Goal: Task Accomplishment & Management: Use online tool/utility

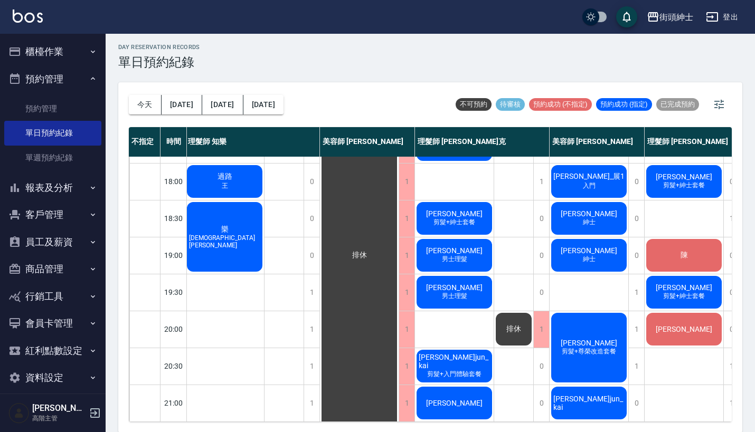
scroll to position [519, 2]
click at [316, 326] on div "1" at bounding box center [312, 329] width 16 height 36
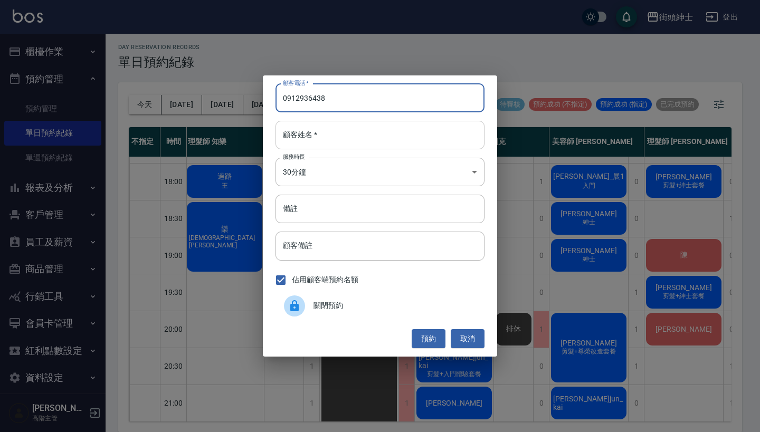
type input "0912936438"
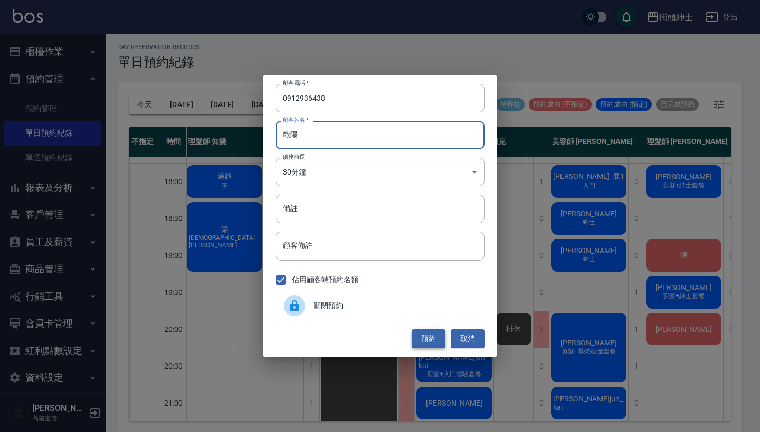
type input "歐陽"
click at [425, 329] on button "預約" at bounding box center [429, 339] width 34 height 20
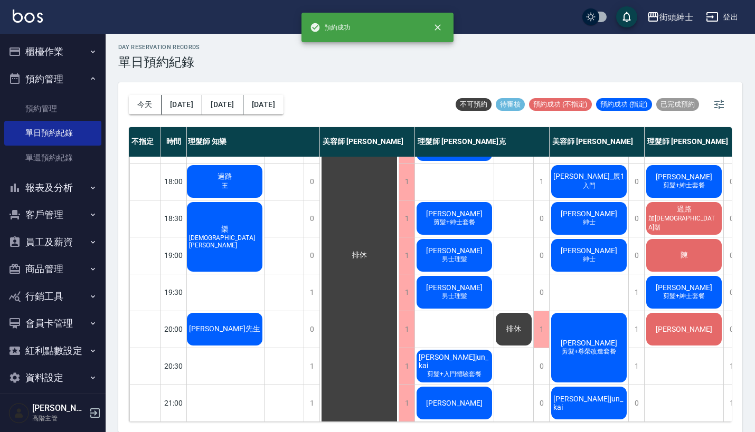
scroll to position [513, 2]
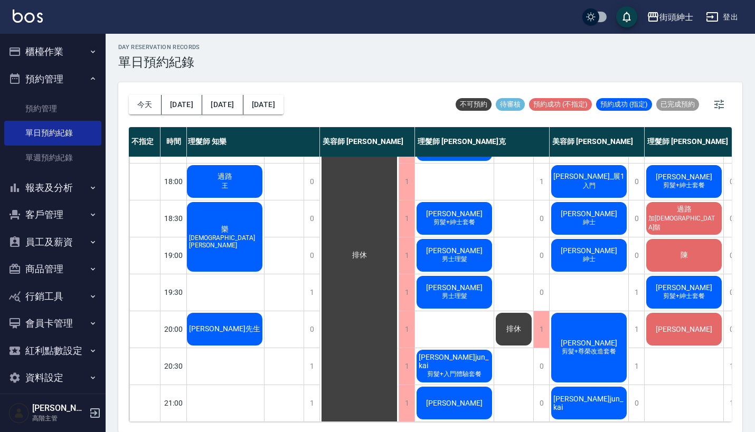
click at [231, 327] on span "[PERSON_NAME]先生" at bounding box center [224, 330] width 75 height 10
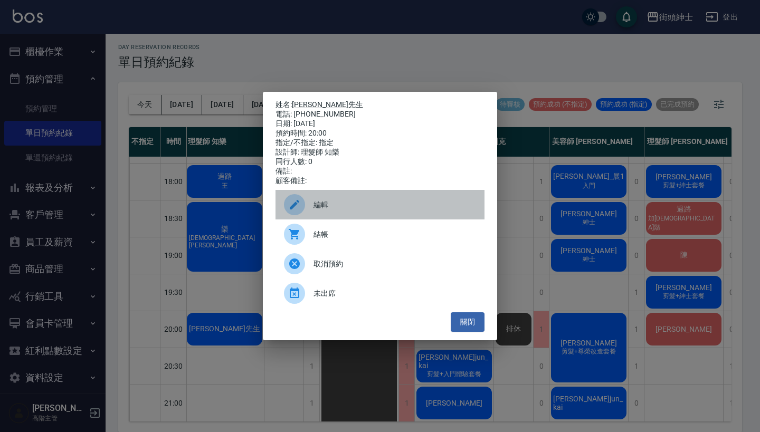
click at [306, 213] on div at bounding box center [299, 204] width 30 height 21
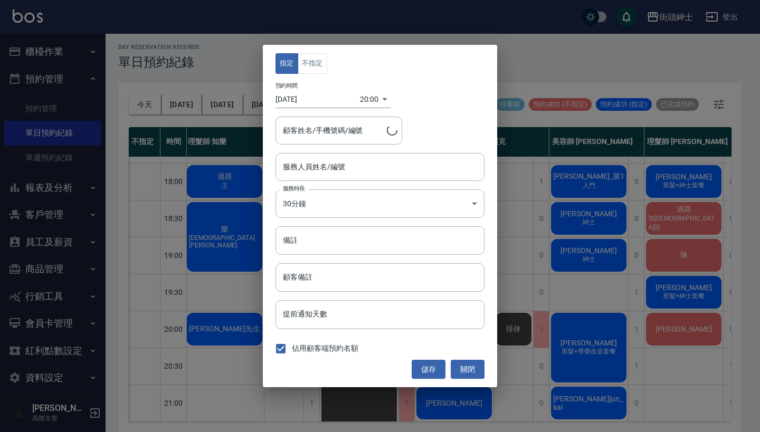
type input "陽先生/0912936438"
type input "理髮師 知樂(無代號)"
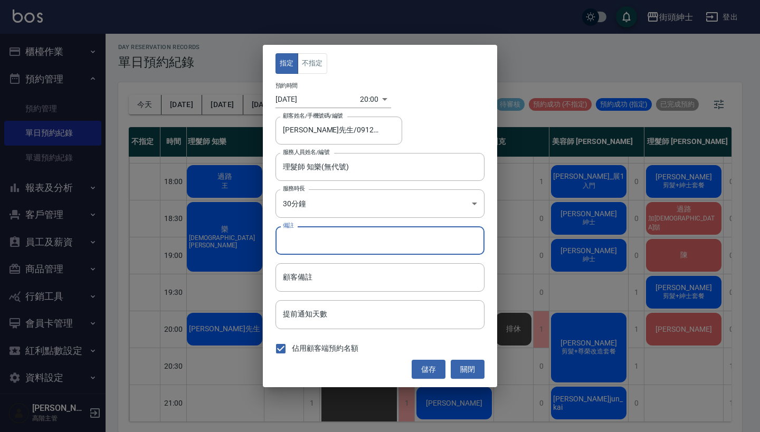
click at [329, 249] on input "備註" at bounding box center [380, 240] width 209 height 29
type input "歐陽"
click at [432, 369] on button "儲存" at bounding box center [429, 370] width 34 height 20
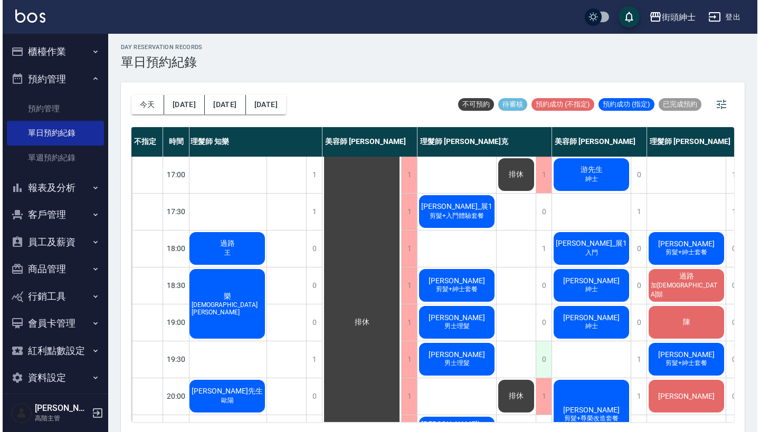
scroll to position [439, 2]
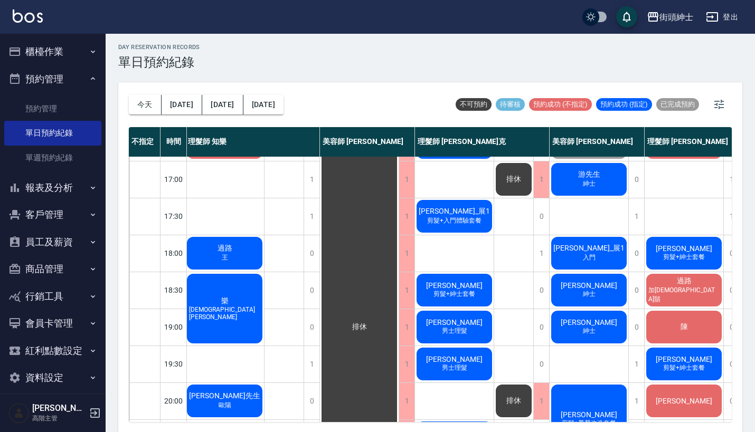
click at [594, 245] on span "[PERSON_NAME]_展1" at bounding box center [588, 249] width 75 height 10
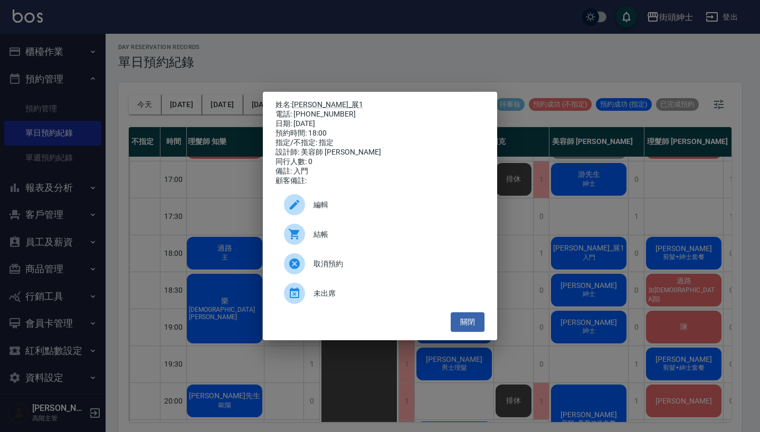
click at [357, 268] on span "取消預約" at bounding box center [395, 264] width 163 height 11
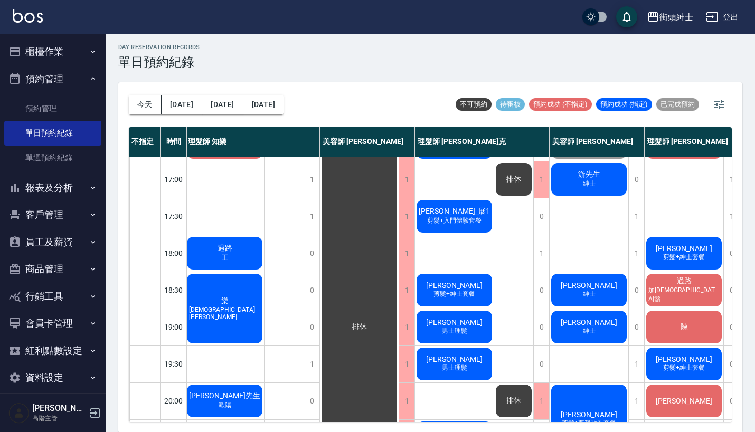
click at [461, 211] on span "[PERSON_NAME]_展1" at bounding box center [454, 212] width 75 height 10
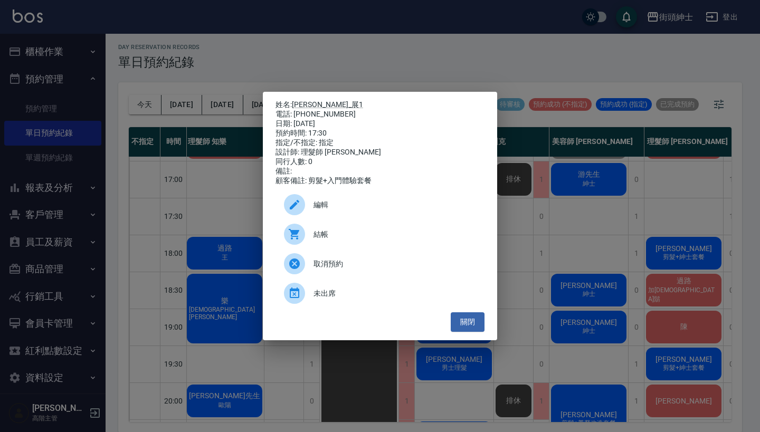
click at [366, 211] on span "編輯" at bounding box center [395, 205] width 163 height 11
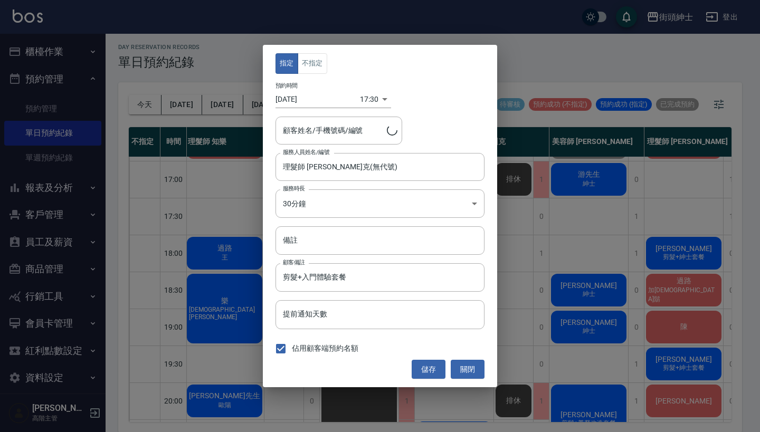
type input "蔡岳勳_展1/0972255450"
click at [365, 99] on body "街頭紳士 登出 櫃檯作業 打帳單 帳單列表 掛單列表 座位開單 營業儀表板 現金收支登錄 高階收支登錄 材料自購登錄 每日結帳 排班表 現場電腦打卡 掃碼打卡…" at bounding box center [380, 215] width 760 height 436
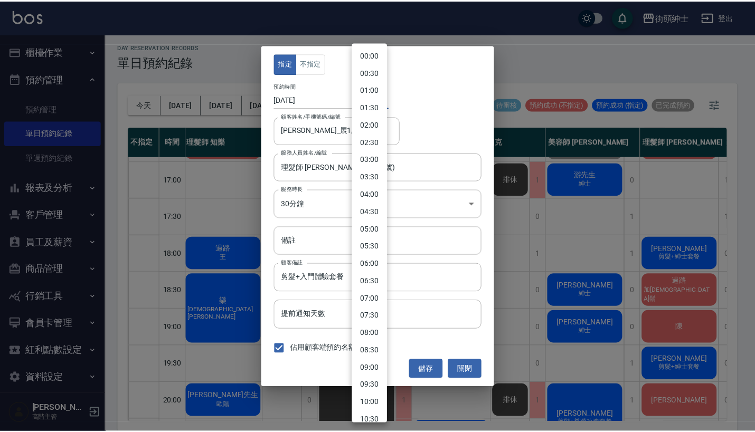
scroll to position [432, 0]
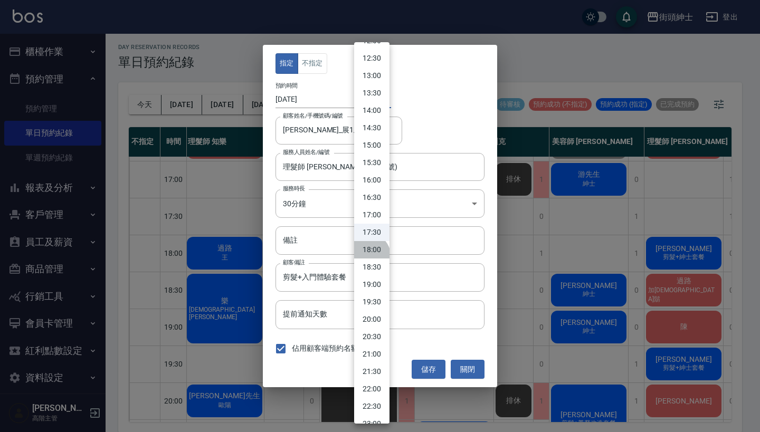
click at [368, 256] on li "18:00" at bounding box center [371, 249] width 35 height 17
type input "1756980000000"
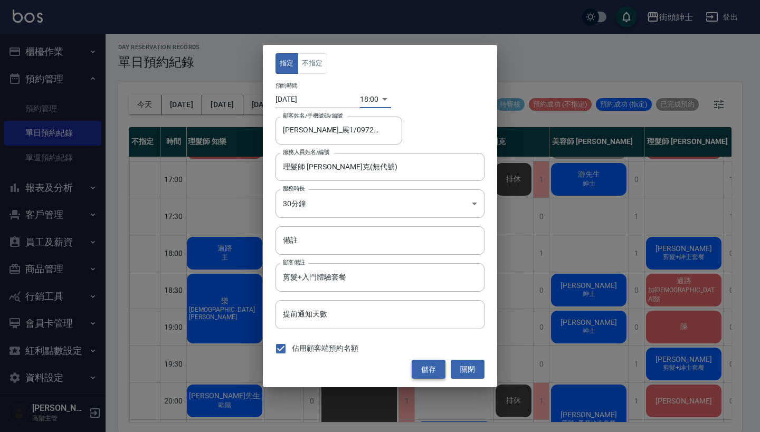
click at [422, 374] on button "儲存" at bounding box center [429, 370] width 34 height 20
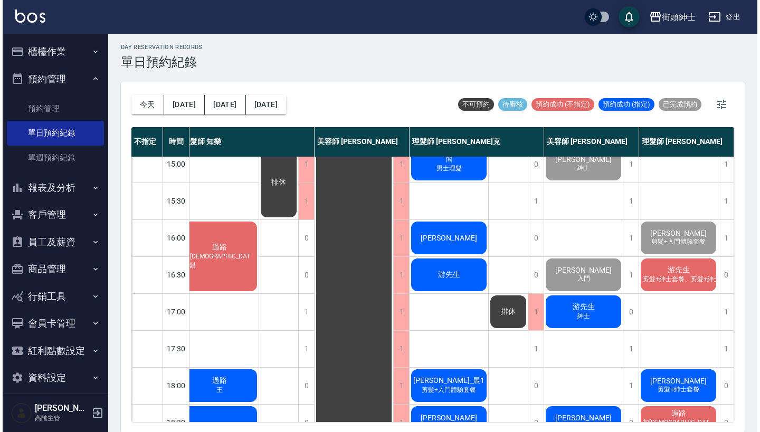
scroll to position [307, 15]
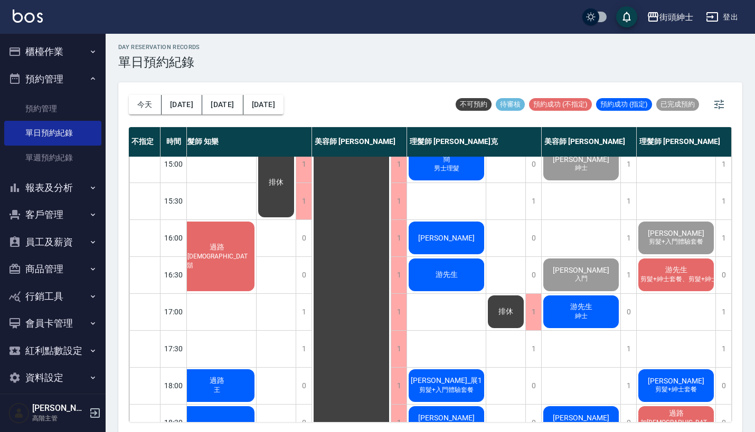
click at [573, 308] on span "游先生" at bounding box center [581, 307] width 26 height 10
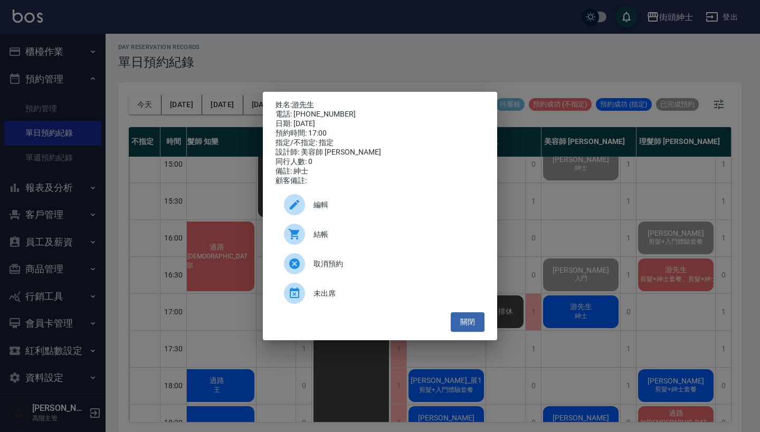
click at [356, 231] on div "結帳" at bounding box center [380, 235] width 209 height 30
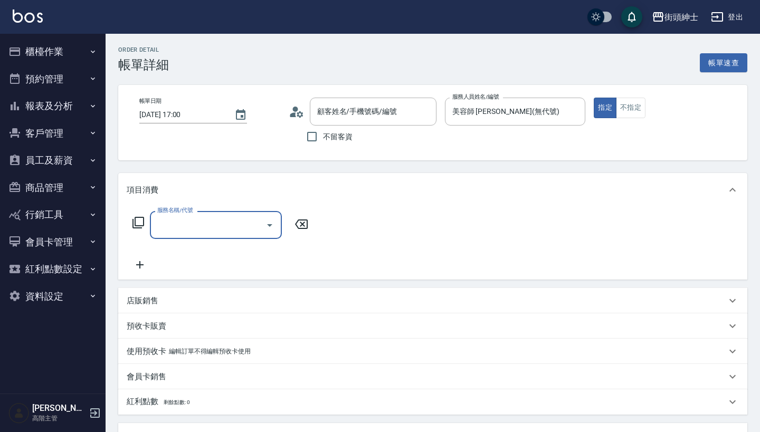
type input "游先生/ 0988769863/null"
drag, startPoint x: 0, startPoint y: 0, endPoint x: 233, endPoint y: 213, distance: 315.4
click at [233, 213] on div "服務名稱/代號" at bounding box center [216, 225] width 132 height 28
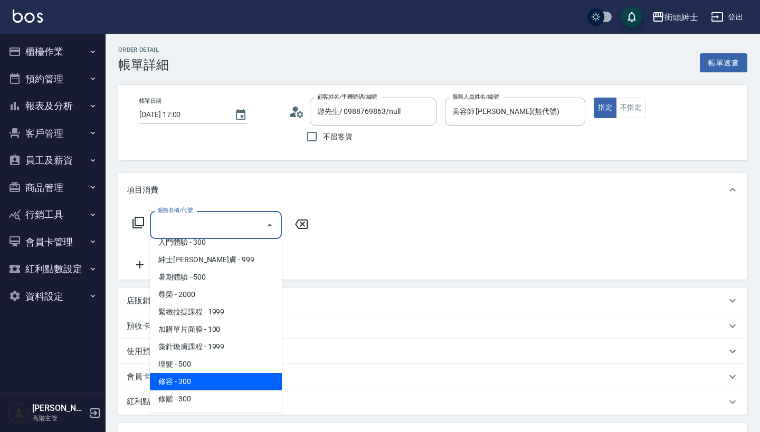
scroll to position [79, 0]
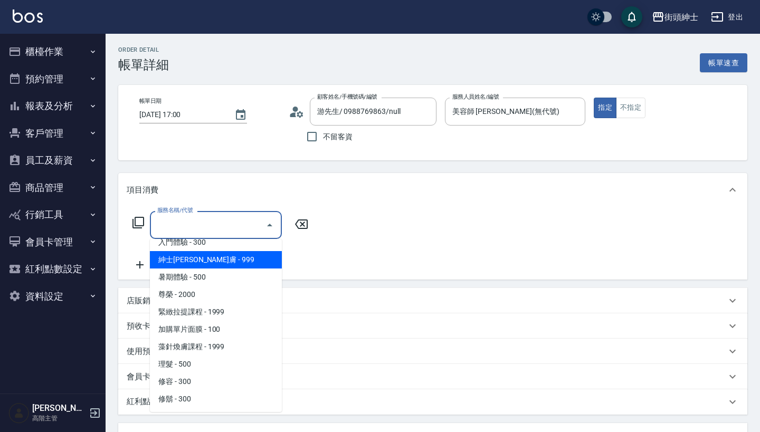
click at [244, 266] on span "紳士[PERSON_NAME]膚 - 999" at bounding box center [216, 259] width 132 height 17
type input "紳士全效煥膚"
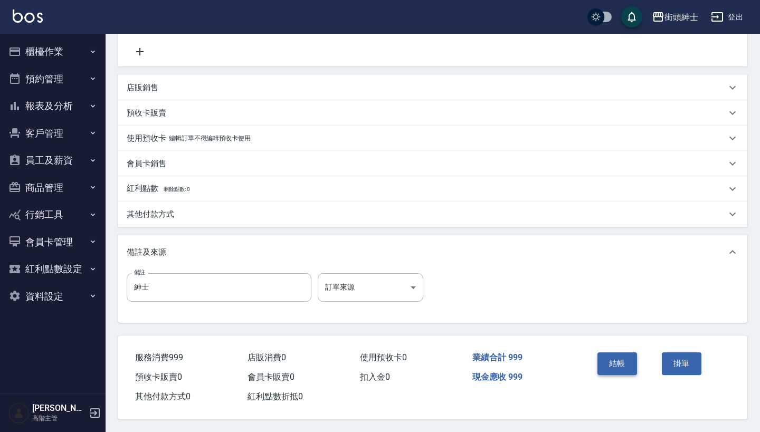
scroll to position [219, 0]
click at [621, 358] on button "結帳" at bounding box center [618, 364] width 40 height 22
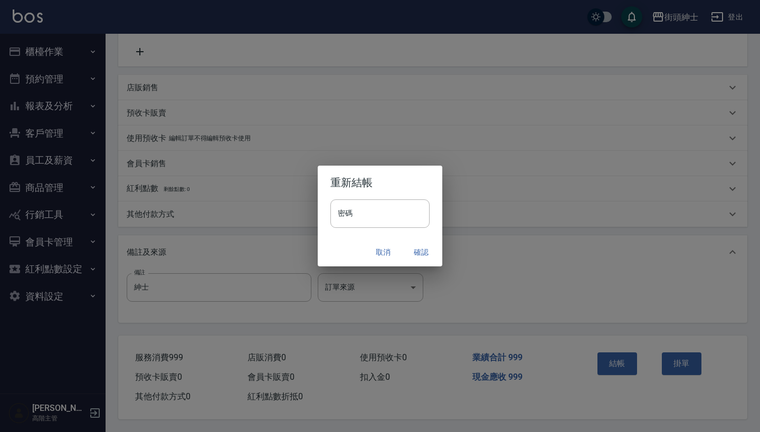
click at [424, 253] on button "確認" at bounding box center [421, 253] width 34 height 20
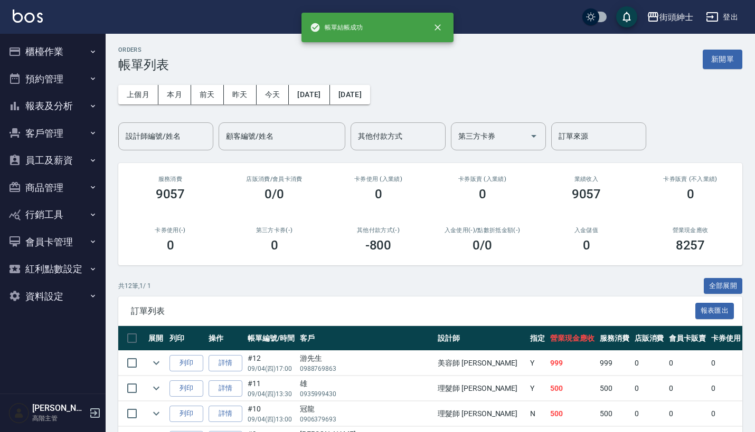
click at [63, 74] on button "預約管理" at bounding box center [52, 78] width 97 height 27
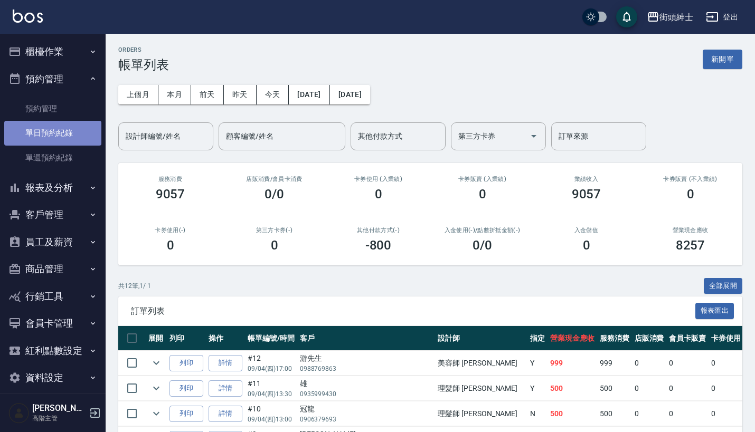
click at [70, 135] on link "單日預約紀錄" at bounding box center [52, 133] width 97 height 24
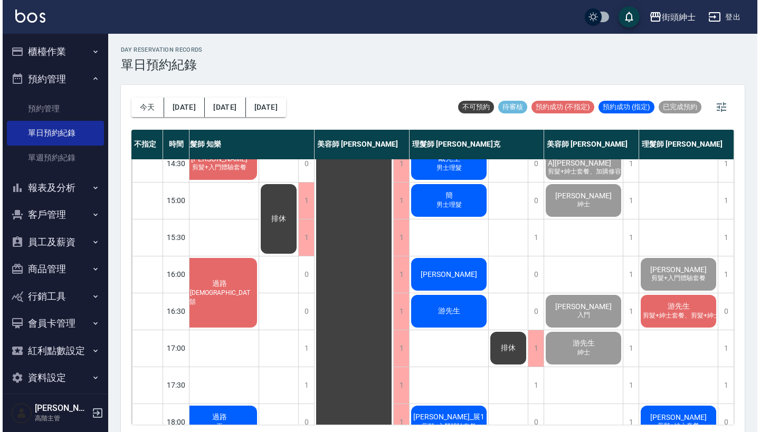
scroll to position [270, 14]
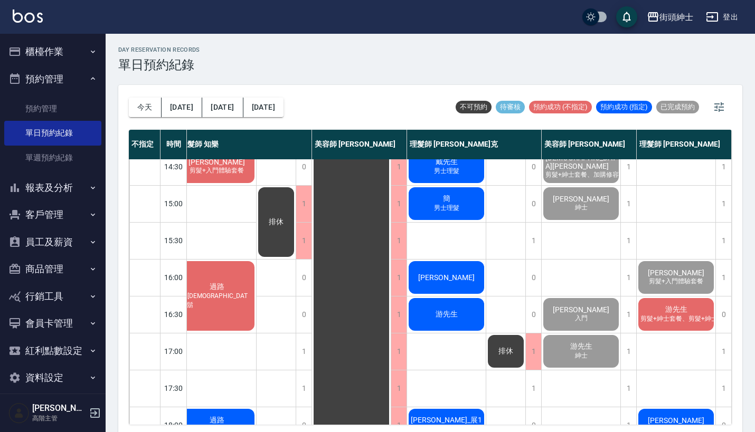
click at [448, 276] on span "[PERSON_NAME]" at bounding box center [446, 277] width 61 height 8
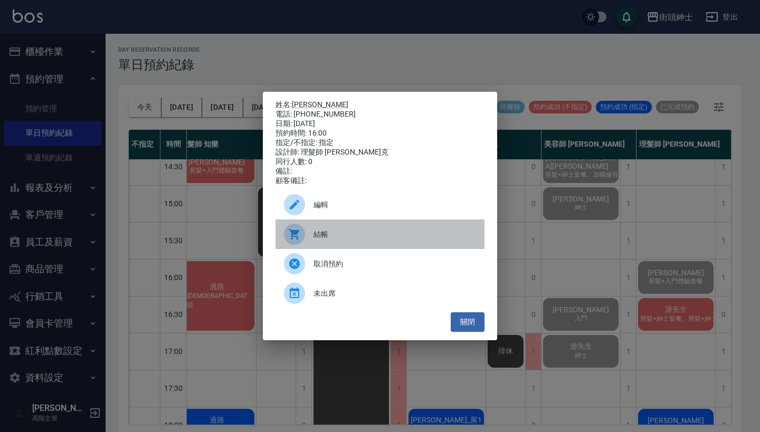
click at [377, 240] on span "結帳" at bounding box center [395, 234] width 163 height 11
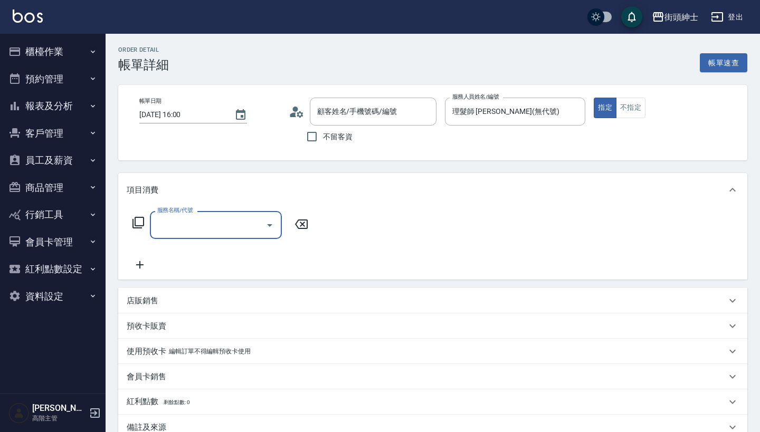
type input "[PERSON_NAME]/0965449785/null"
click at [231, 217] on input "服務名稱/代號" at bounding box center [208, 225] width 107 height 18
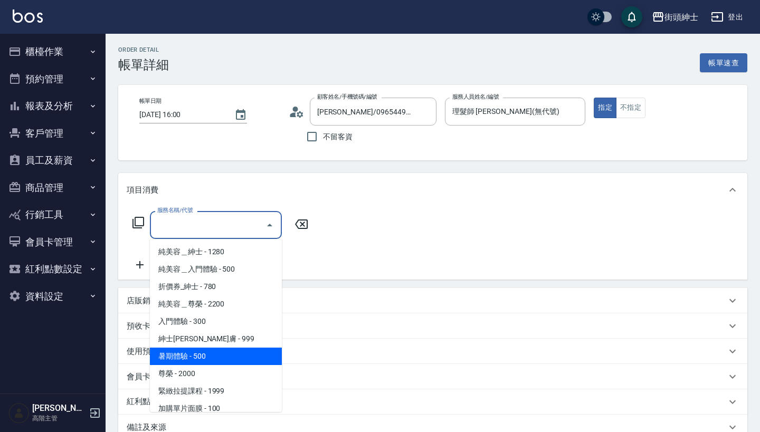
click at [228, 354] on span "暑期體驗 - 500" at bounding box center [216, 356] width 132 height 17
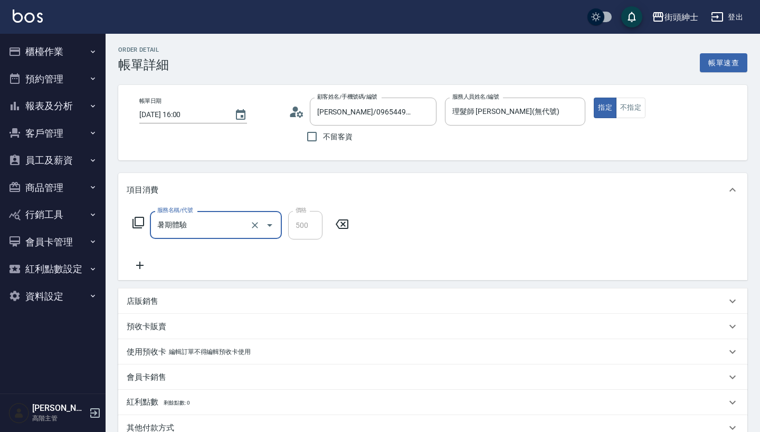
click at [140, 261] on icon at bounding box center [140, 265] width 26 height 13
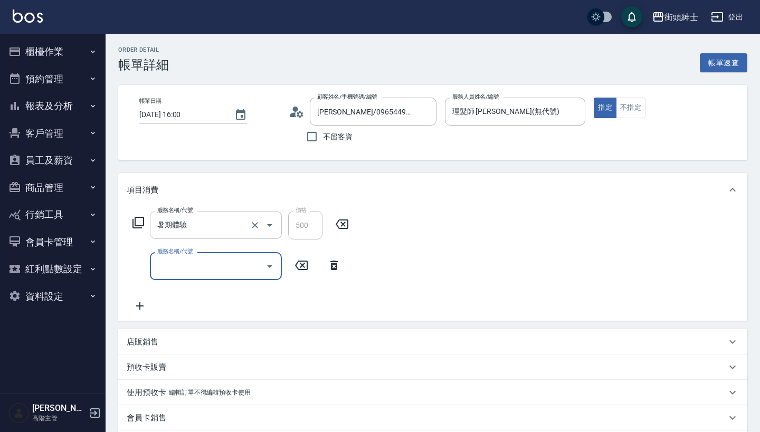
click at [235, 223] on input "暑期體驗" at bounding box center [201, 225] width 93 height 18
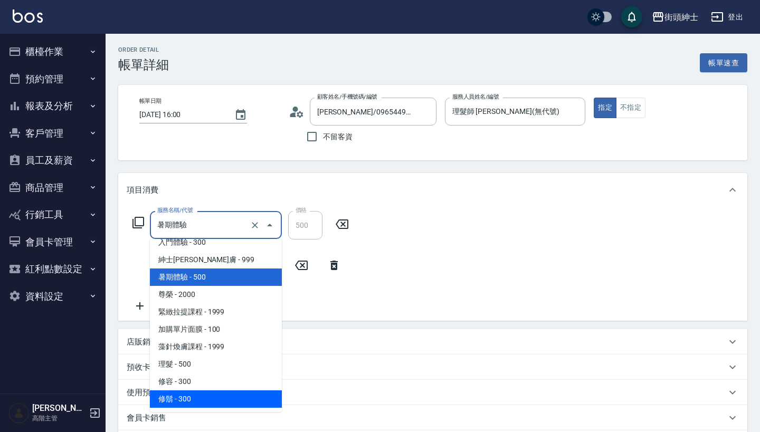
scroll to position [79, 0]
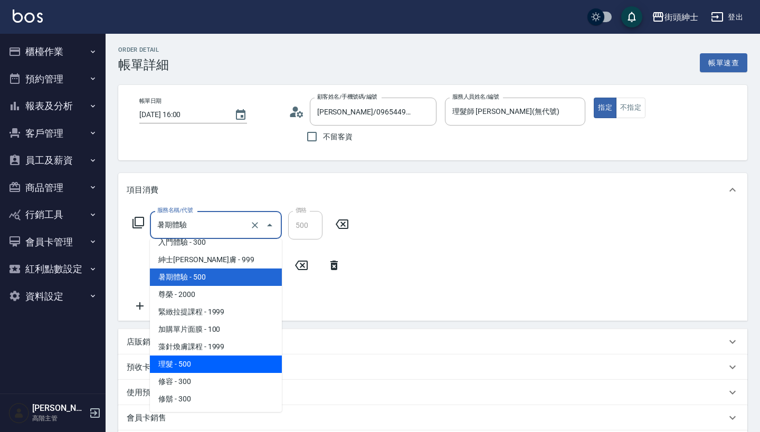
click at [237, 364] on span "理髮 - 500" at bounding box center [216, 364] width 132 height 17
type input "理髮(A02)"
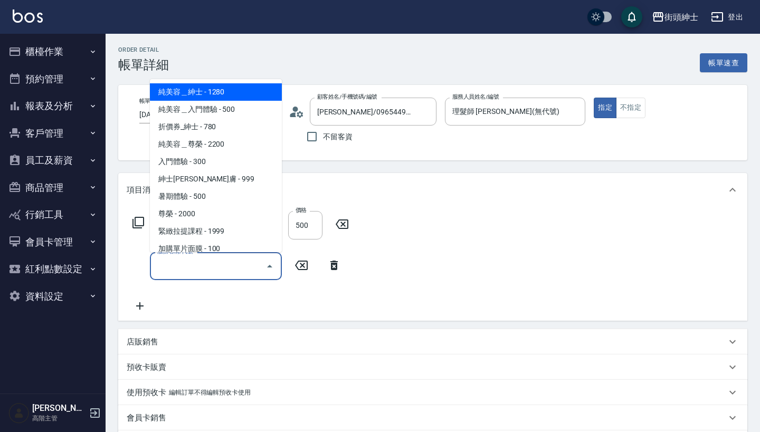
click at [207, 270] on input "服務名稱/代號" at bounding box center [208, 266] width 107 height 18
click at [335, 264] on icon at bounding box center [333, 266] width 7 height 10
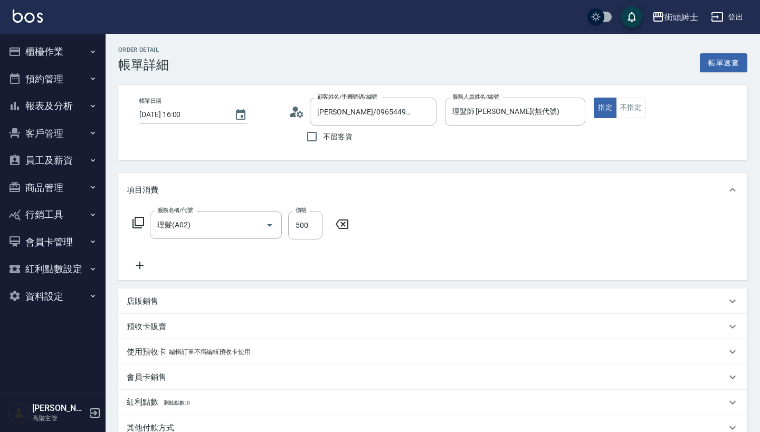
click at [257, 304] on div "店販銷售" at bounding box center [427, 301] width 600 height 11
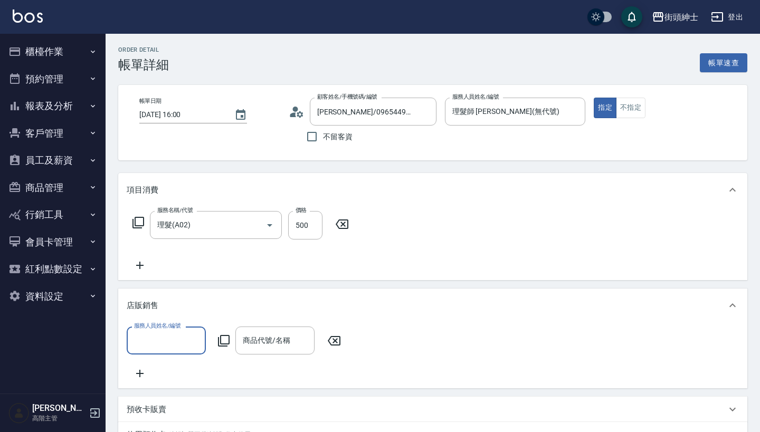
scroll to position [0, 0]
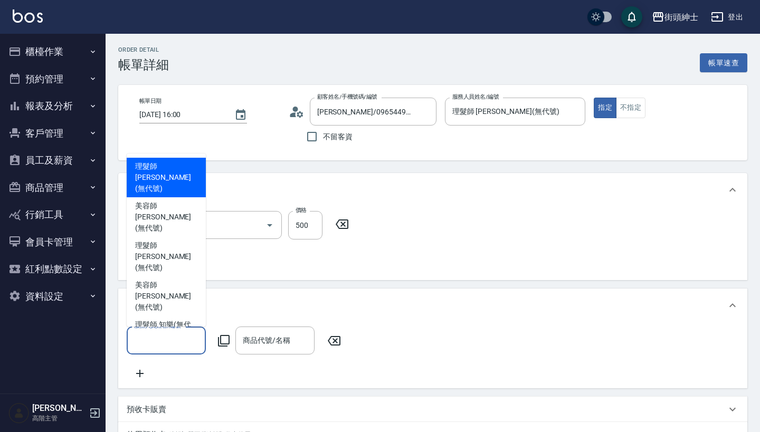
click at [170, 343] on input "服務人員姓名/編號" at bounding box center [166, 341] width 70 height 18
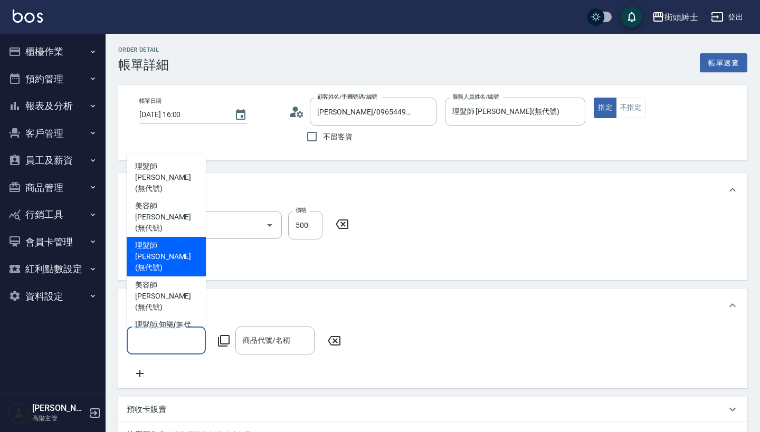
click at [183, 254] on span "理髮師 [PERSON_NAME] (無代號)" at bounding box center [166, 256] width 62 height 33
type input "理髮師 [PERSON_NAME](無代號)"
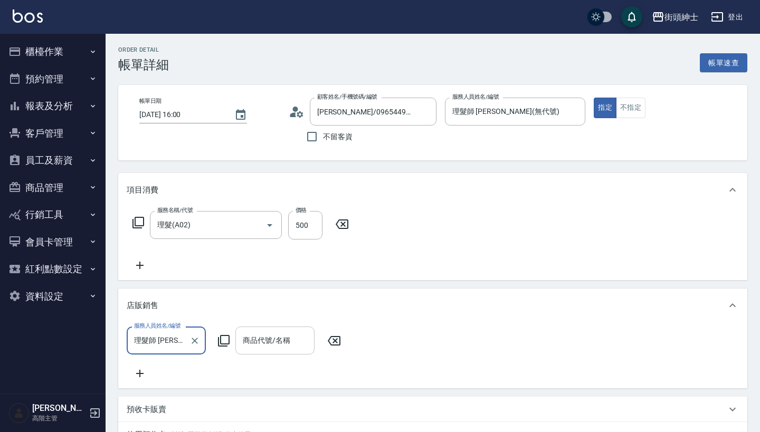
click at [281, 333] on div "商品代號/名稱 商品代號/名稱" at bounding box center [274, 341] width 79 height 28
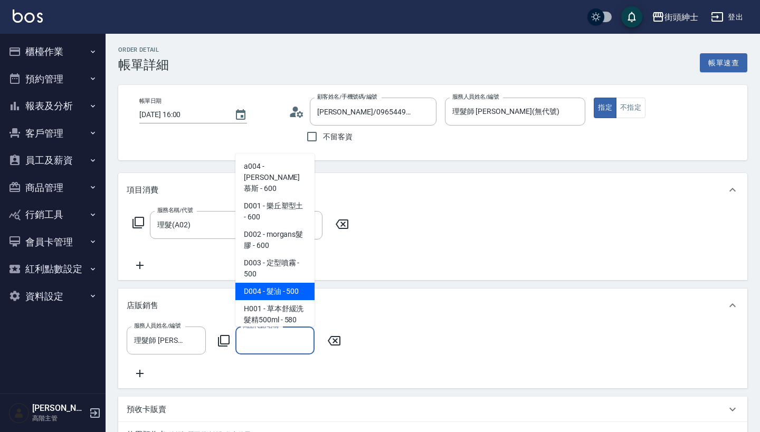
click at [287, 285] on span "D004 - 髮油 - 500" at bounding box center [274, 291] width 79 height 17
type input "髮油"
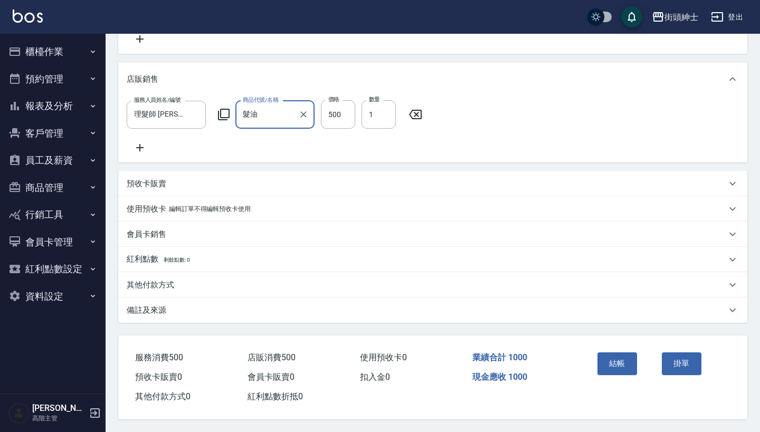
scroll to position [240, 0]
click at [618, 367] on button "結帳" at bounding box center [618, 364] width 40 height 22
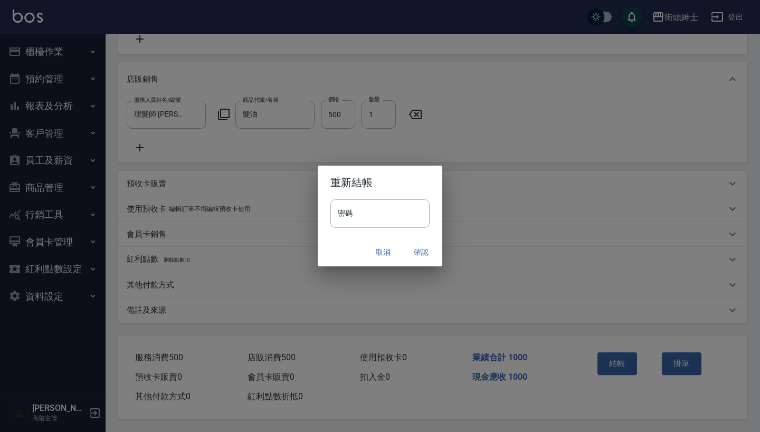
click at [417, 248] on button "確認" at bounding box center [421, 253] width 34 height 20
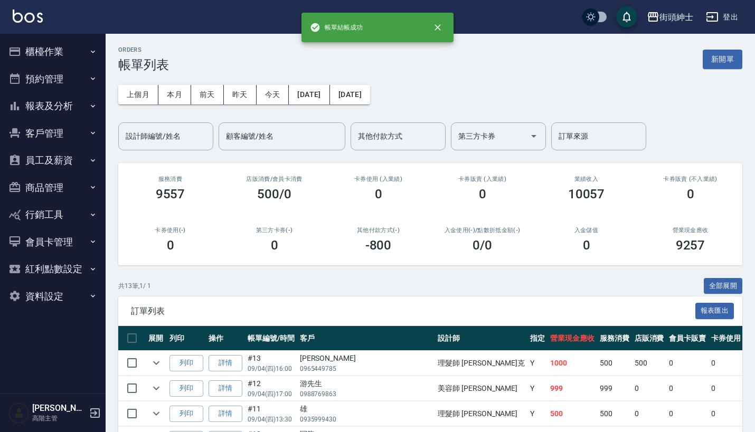
click at [76, 71] on button "預約管理" at bounding box center [52, 78] width 97 height 27
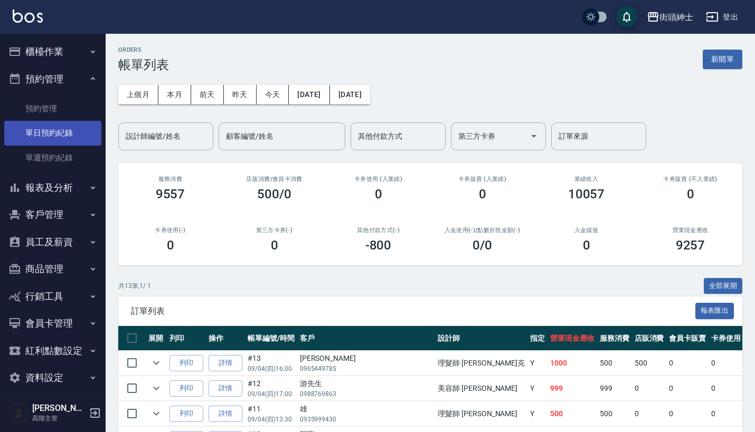
click at [65, 132] on link "單日預約紀錄" at bounding box center [52, 133] width 97 height 24
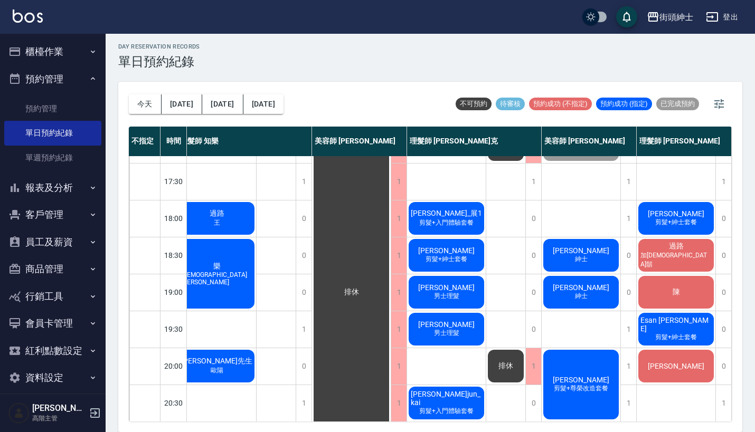
scroll to position [3, 0]
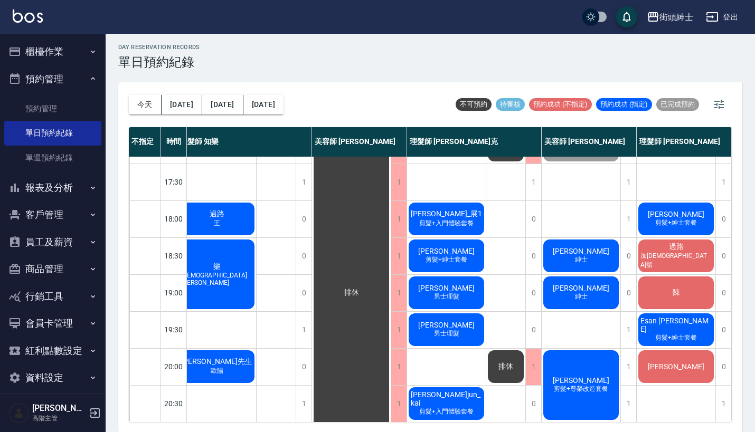
click at [466, 259] on div "[PERSON_NAME]麟 剪髮+紳士套餐" at bounding box center [446, 256] width 79 height 36
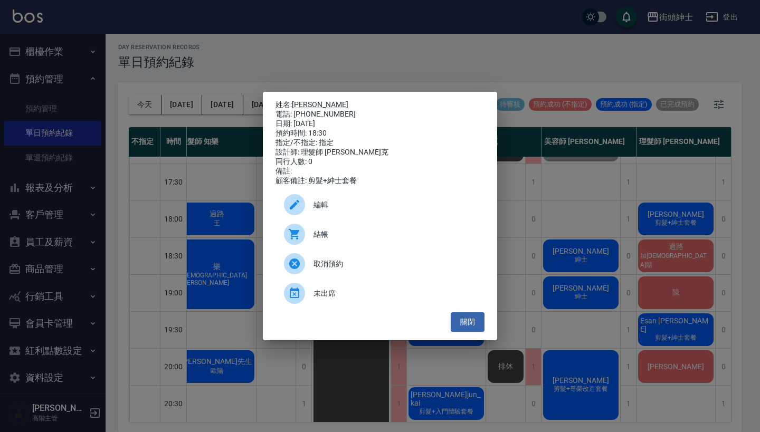
click at [475, 65] on div "姓名: [PERSON_NAME] 電話: [PHONE_NUMBER] 日期: [DATE] 預約時間: 18:30 指定/不指定: 指定 設計師: 理髮師…" at bounding box center [380, 216] width 760 height 432
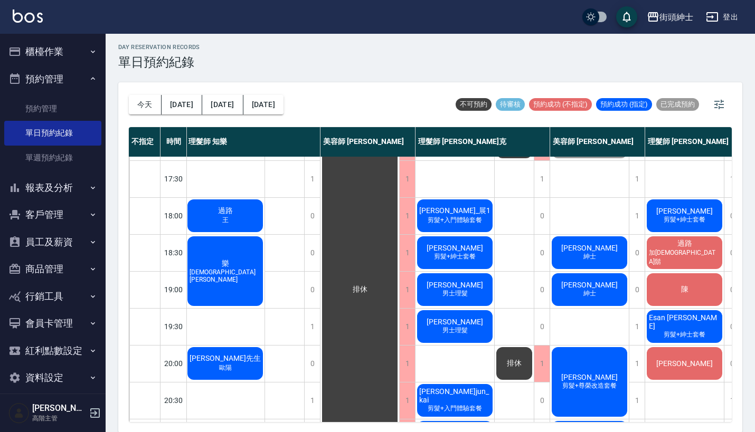
scroll to position [477, 1]
